Goal: Task Accomplishment & Management: Manage account settings

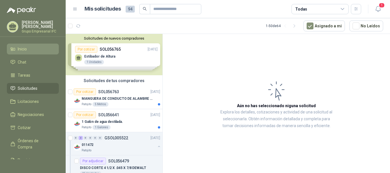
click at [31, 51] on li "Inicio" at bounding box center [32, 49] width 45 height 6
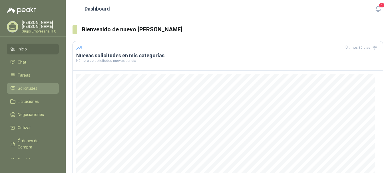
click at [29, 90] on span "Solicitudes" at bounding box center [28, 88] width 20 height 6
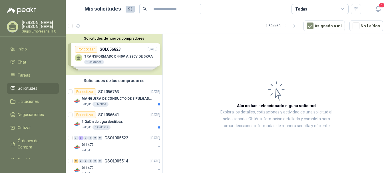
click at [125, 58] on div "Solicitudes de nuevos compradores Por cotizar SOL056823 [DATE] TRANSFORMADOR 44…" at bounding box center [114, 54] width 97 height 41
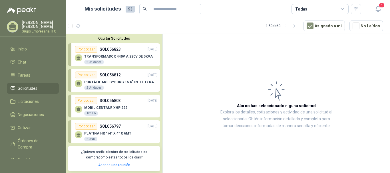
click at [126, 56] on p "TRANSFORMADOR 440V A 220V DE 5KVA" at bounding box center [118, 56] width 68 height 4
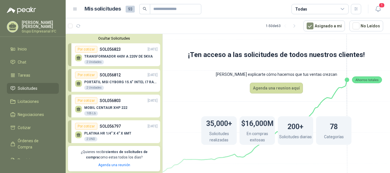
click at [128, 40] on button "Ocultar Solicitudes" at bounding box center [114, 38] width 92 height 4
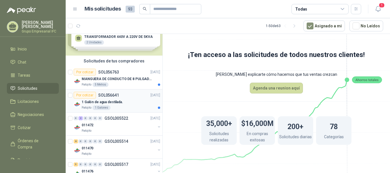
scroll to position [29, 0]
